Goal: Information Seeking & Learning: Learn about a topic

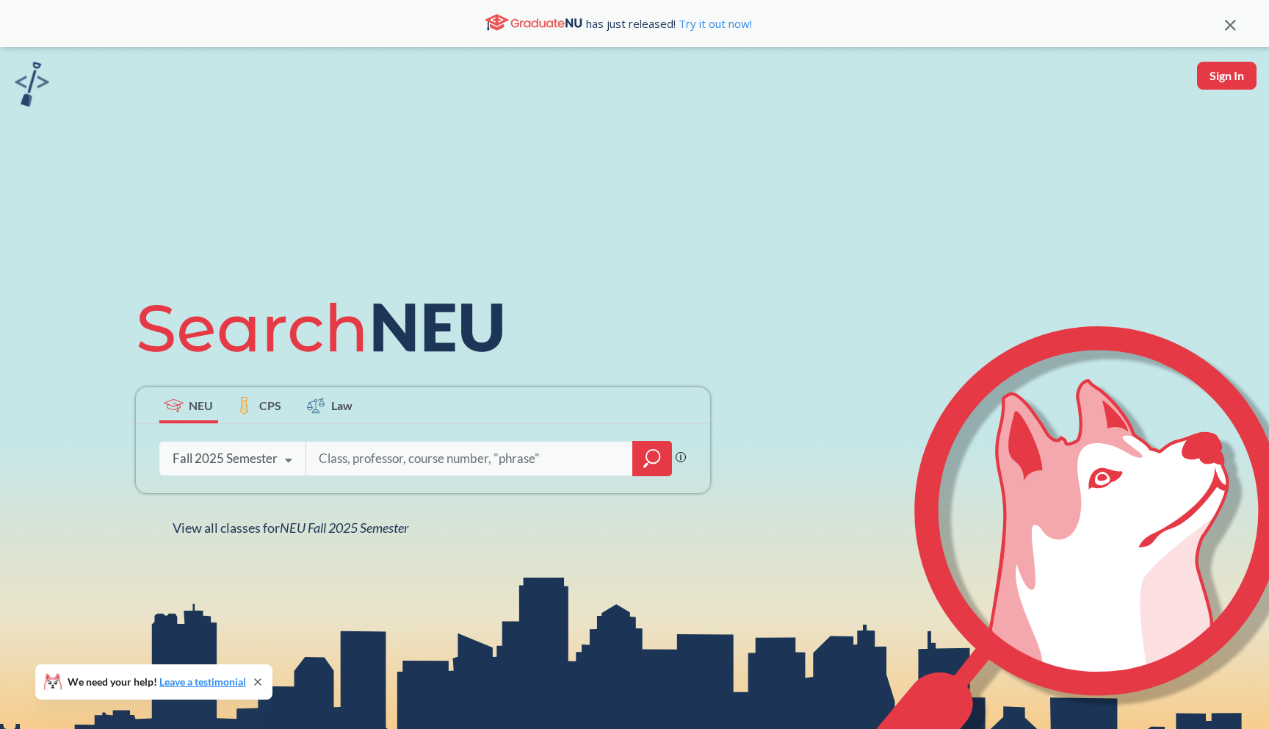
click at [504, 447] on input "search" at bounding box center [470, 458] width 306 height 31
type input "1800"
click at [646, 447] on div at bounding box center [652, 458] width 40 height 35
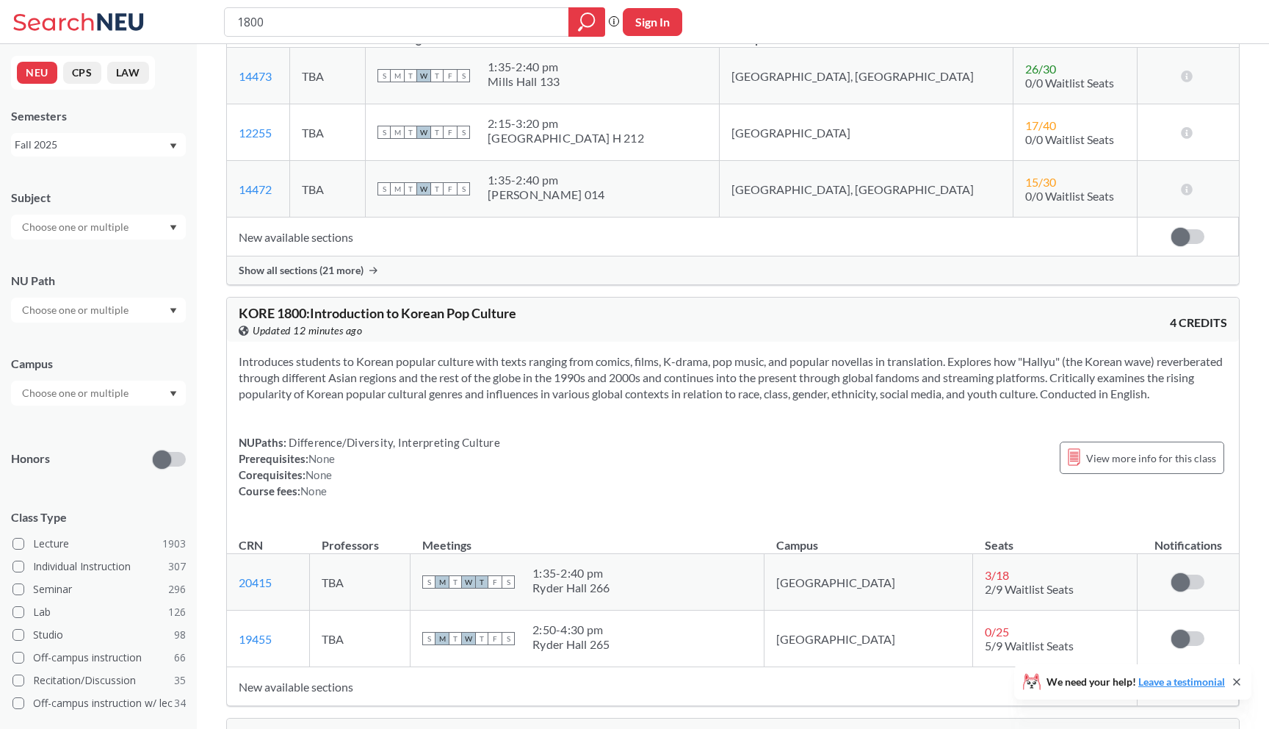
scroll to position [918, 0]
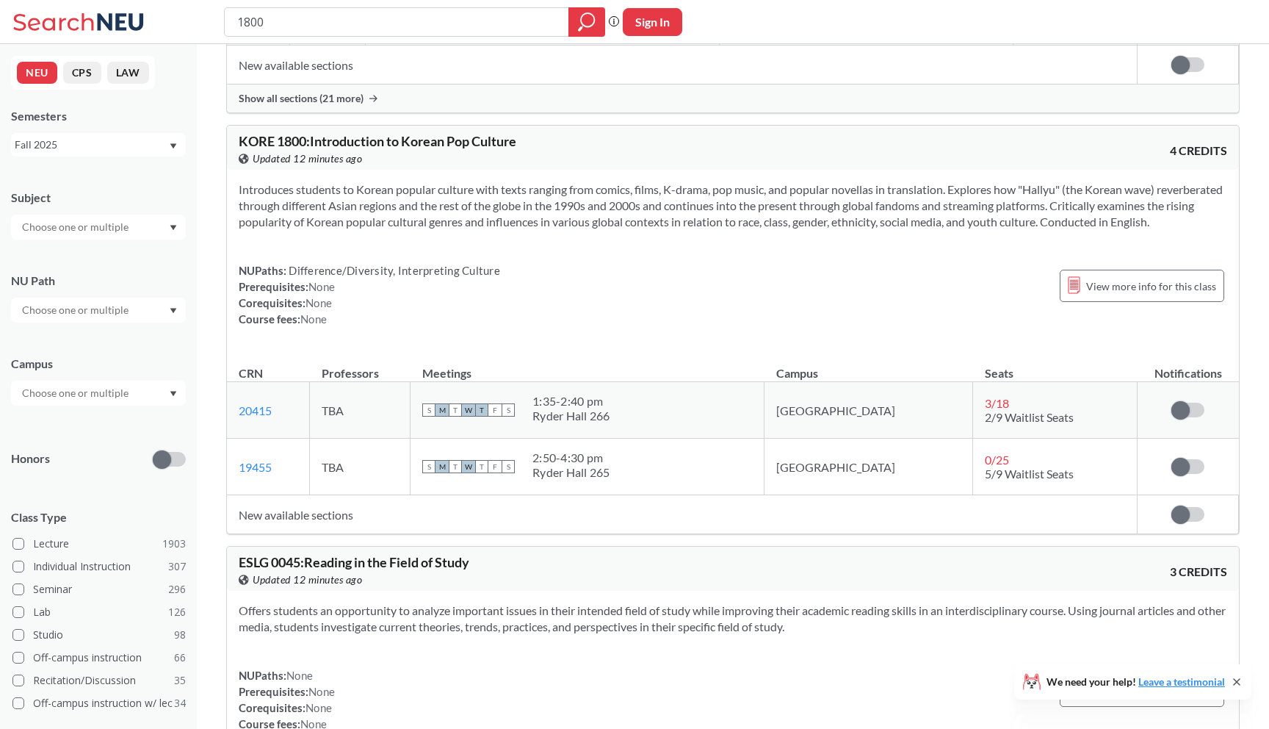
click at [1170, 406] on div "Sign in to subscribe for notifications." at bounding box center [1188, 410] width 77 height 15
click at [1178, 409] on span at bounding box center [1181, 410] width 18 height 18
click at [1172, 403] on input "checkbox" at bounding box center [1172, 403] width 0 height 0
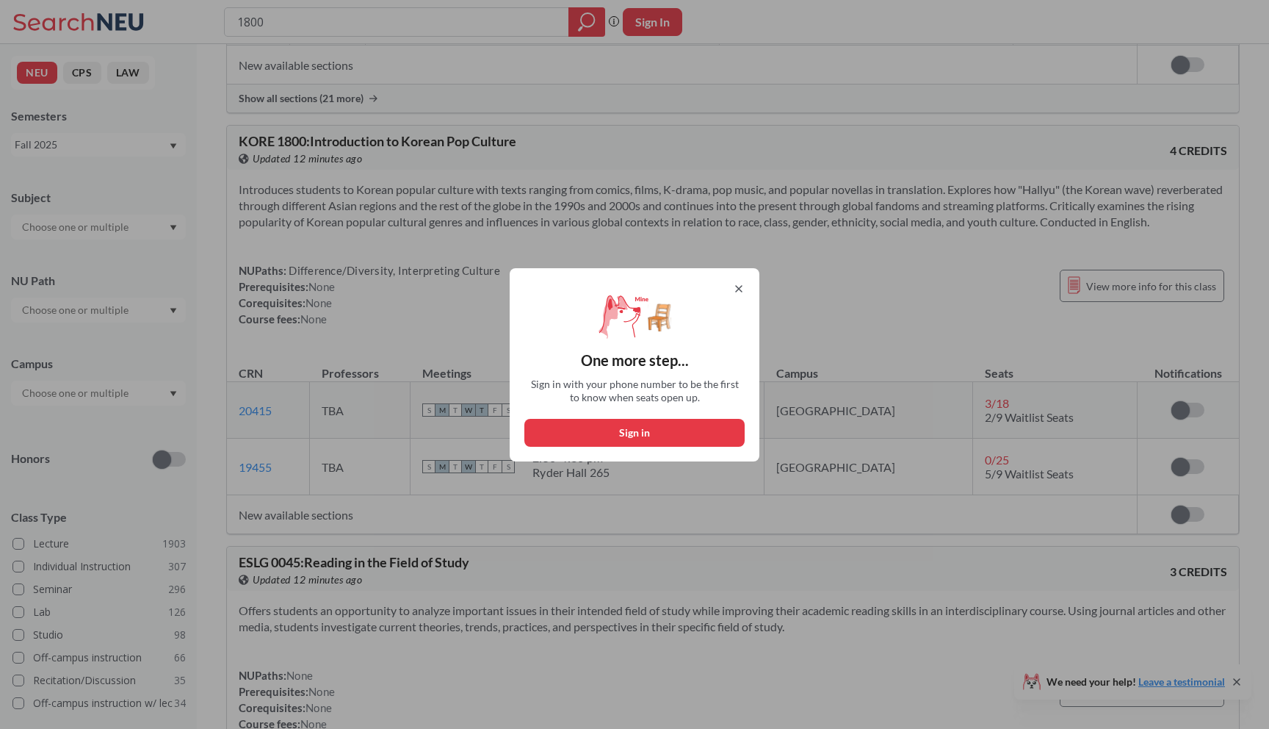
click at [743, 275] on div "One more step... Sign in with your phone number to be the first to know when se…" at bounding box center [635, 364] width 250 height 193
click at [740, 286] on icon at bounding box center [739, 289] width 6 height 6
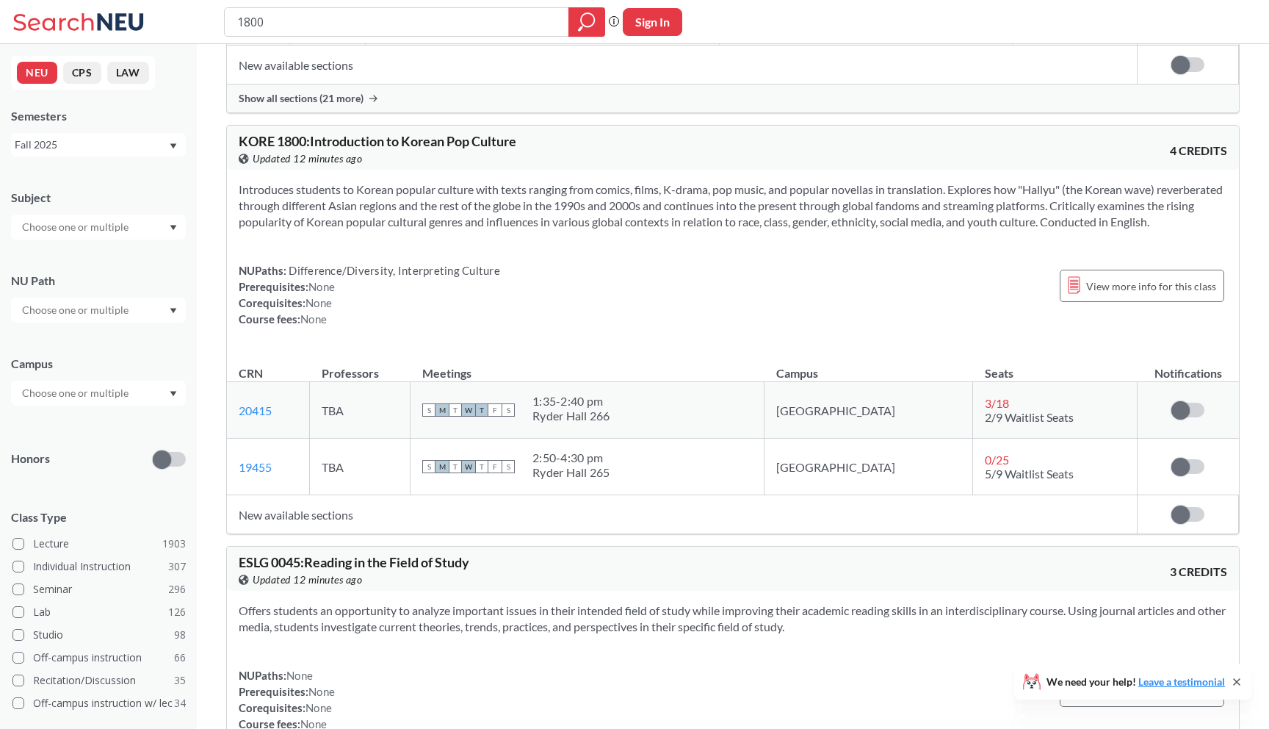
scroll to position [1030, 0]
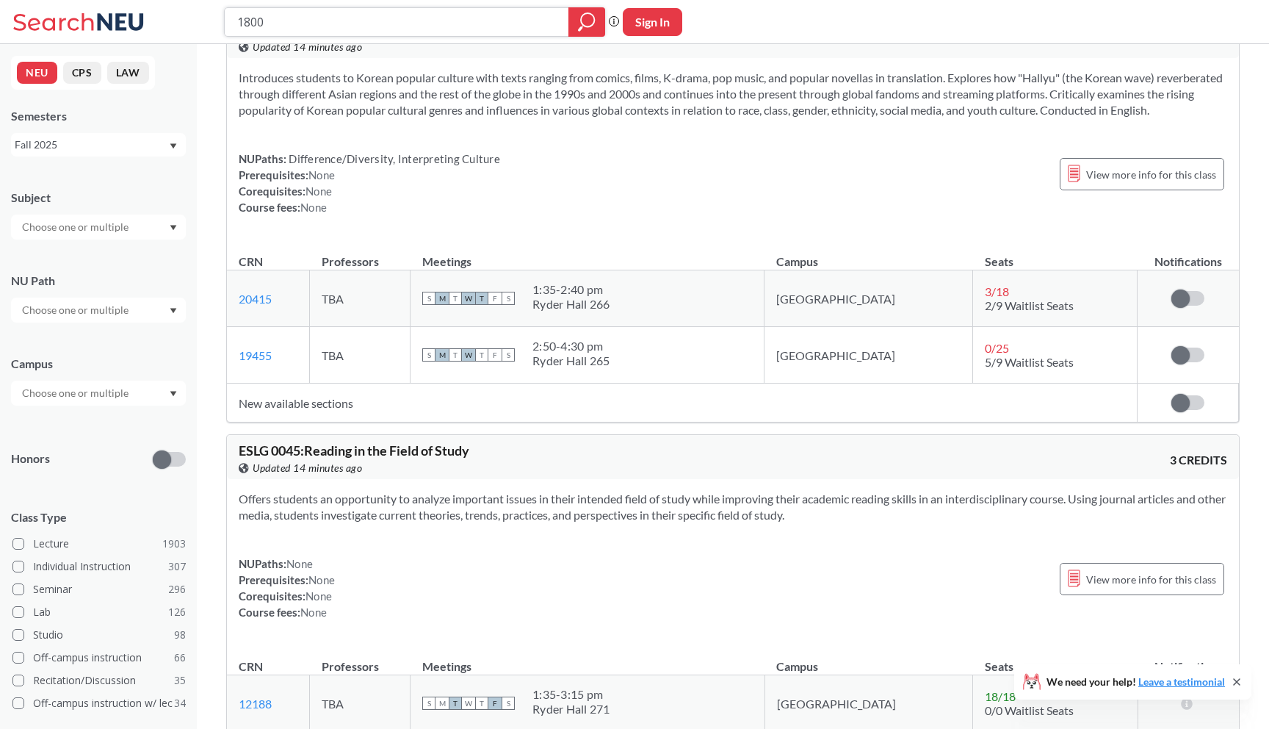
drag, startPoint x: 419, startPoint y: 25, endPoint x: 222, endPoint y: 20, distance: 197.7
click at [223, 20] on div "1800 Phrase search guarantees the exact search appears in the results. Ex. If y…" at bounding box center [634, 22] width 1269 height 44
paste input "1101"
type input "envr 1101"
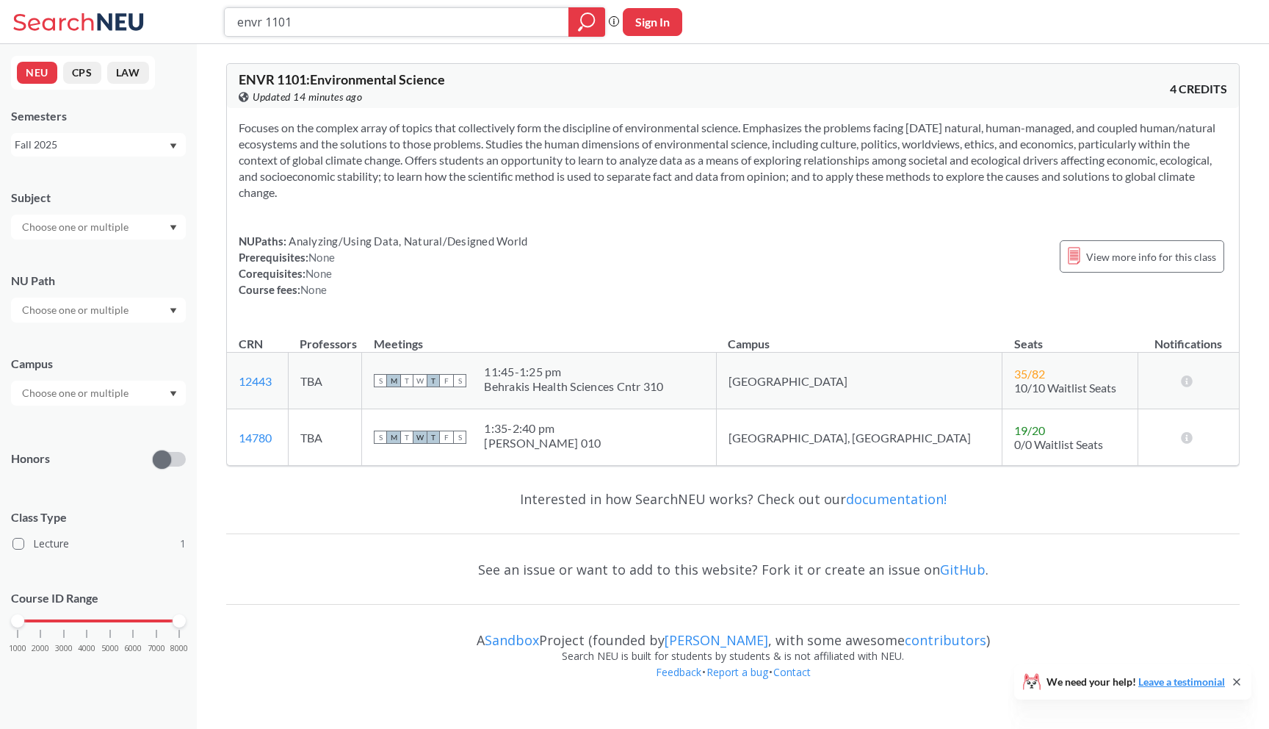
drag, startPoint x: 410, startPoint y: 29, endPoint x: 156, endPoint y: 21, distance: 254.3
click at [156, 21] on div "envr 1101 Phrase search guarantees the exact search appears in the results. Ex.…" at bounding box center [634, 22] width 1269 height 44
paste input "1110"
type input "envr 1110"
